Goal: Information Seeking & Learning: Learn about a topic

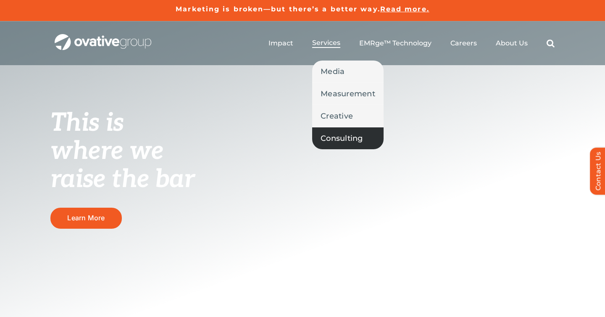
click at [332, 148] on link "Consulting" at bounding box center [347, 138] width 71 height 22
click at [332, 138] on span "Consulting" at bounding box center [342, 138] width 42 height 12
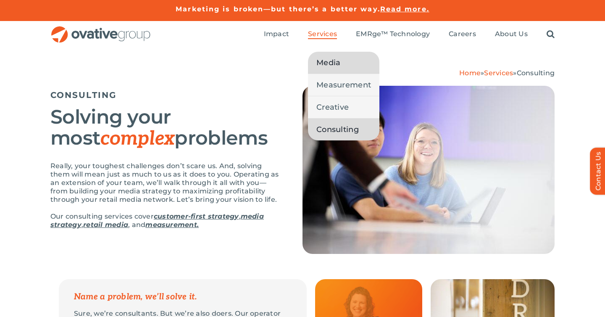
click at [328, 61] on span "Media" at bounding box center [328, 63] width 24 height 12
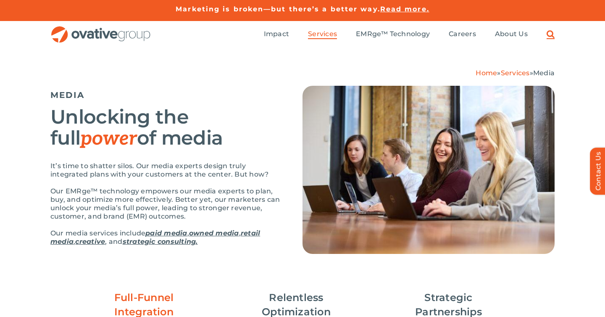
click at [548, 30] on link "Search" at bounding box center [551, 34] width 8 height 9
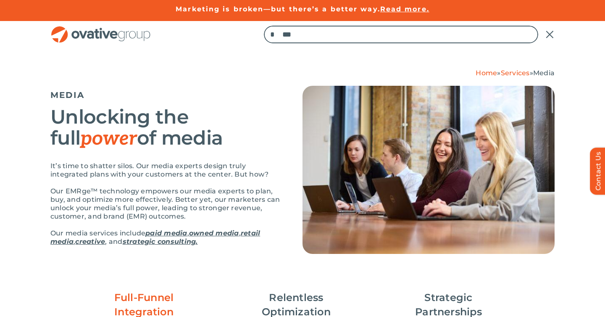
type input "***"
click at [264, 26] on input "*" at bounding box center [273, 35] width 18 height 18
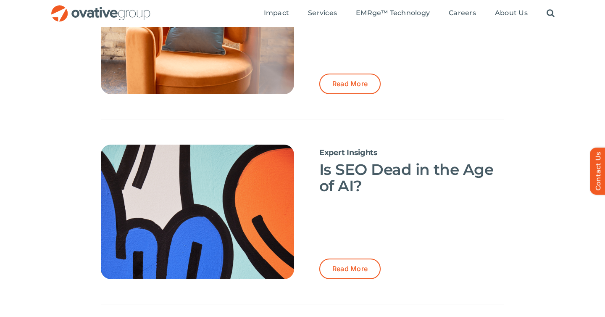
scroll to position [130, 0]
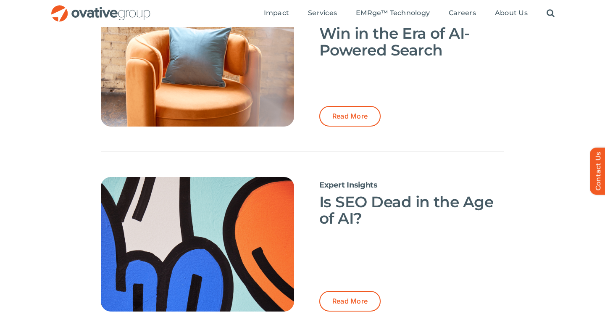
click at [205, 102] on div at bounding box center [197, 59] width 193 height 134
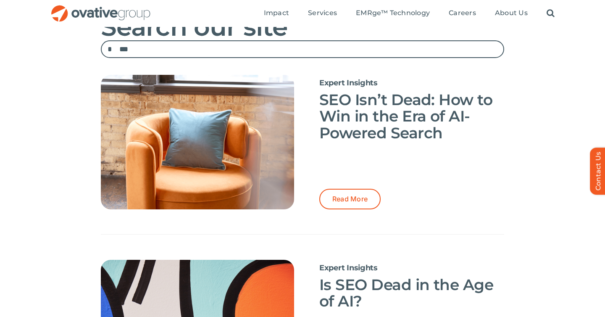
scroll to position [42, 0]
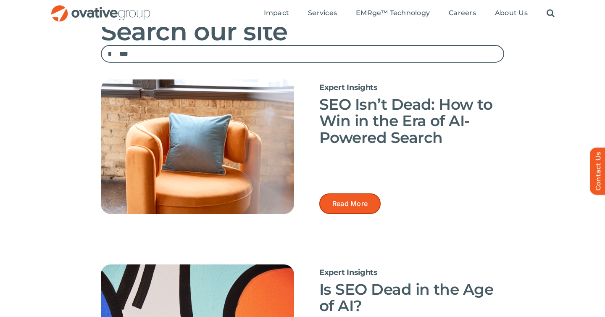
click at [335, 198] on link "Read More" at bounding box center [349, 203] width 61 height 21
